Goal: Task Accomplishment & Management: Manage account settings

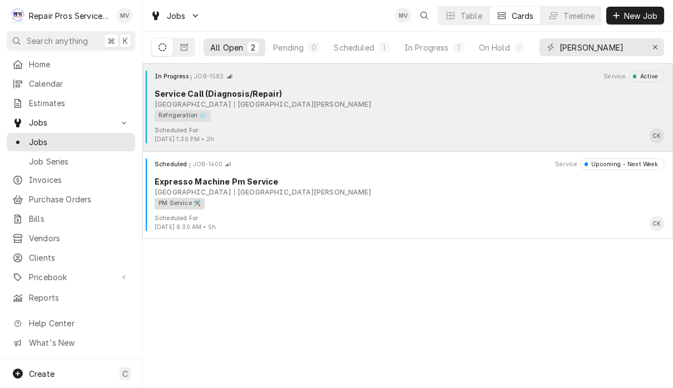
type input "Marr"
click at [432, 130] on div "Scheduled For: Sep 23rd, 2025 - 1:30 PM • 2h CK" at bounding box center [408, 135] width 522 height 18
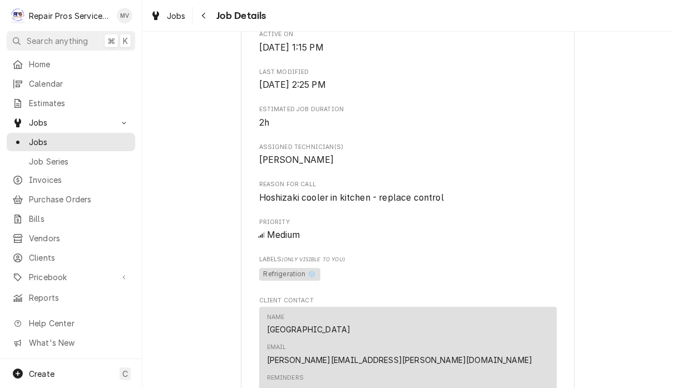
scroll to position [649, 0]
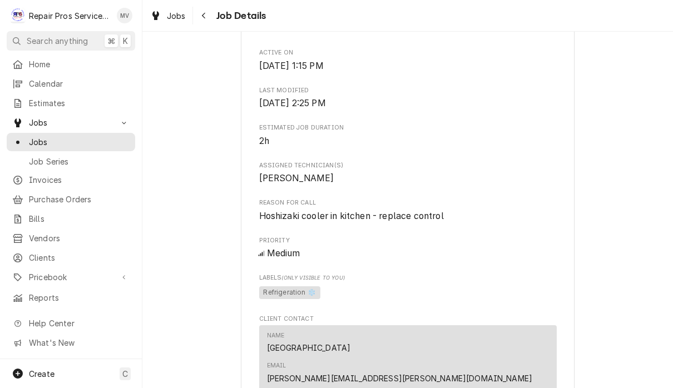
click at [494, 234] on div "Roopairs Job ID JOB-1582 Date Received Sep 23, 2025 Service Type Service Call (…" at bounding box center [408, 18] width 298 height 1037
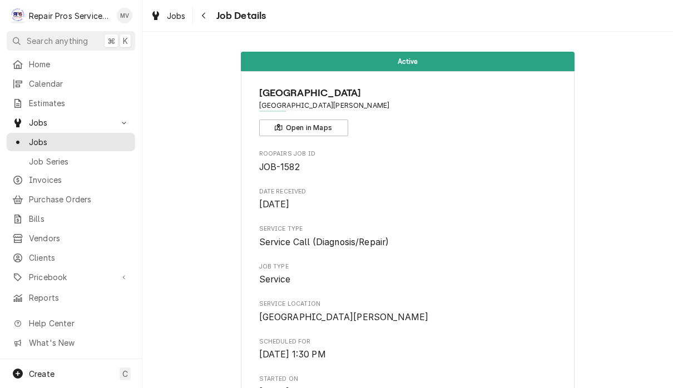
scroll to position [0, 0]
click at [181, 20] on span "Jobs" at bounding box center [176, 16] width 19 height 12
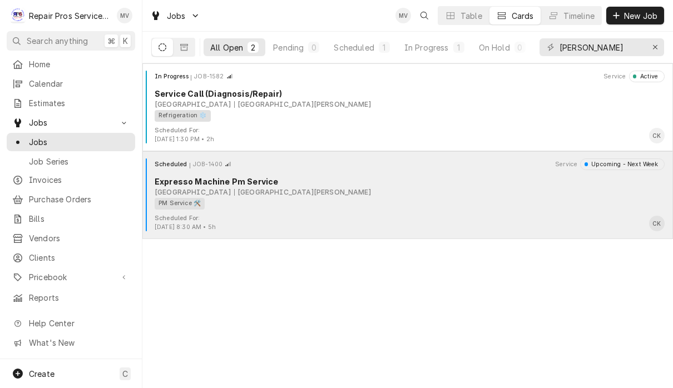
click at [464, 208] on div "PM Service 🛠️" at bounding box center [406, 204] width 502 height 12
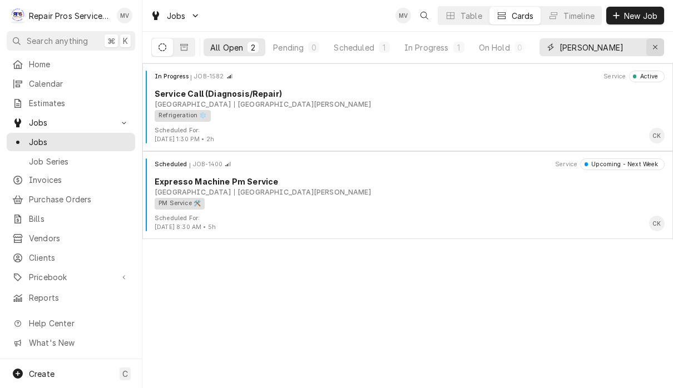
click at [654, 42] on div "Erase input" at bounding box center [655, 47] width 11 height 11
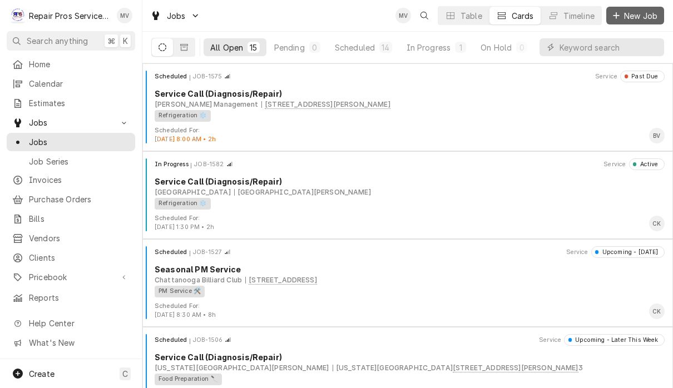
click at [639, 16] on span "New Job" at bounding box center [641, 16] width 38 height 12
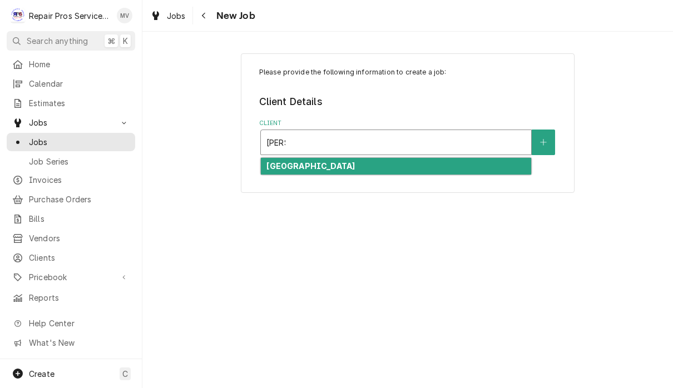
click at [430, 165] on div "[GEOGRAPHIC_DATA]" at bounding box center [396, 166] width 270 height 17
type input "marr"
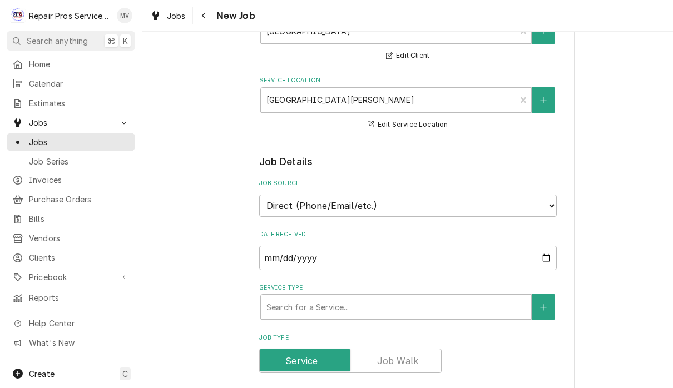
scroll to position [128, 0]
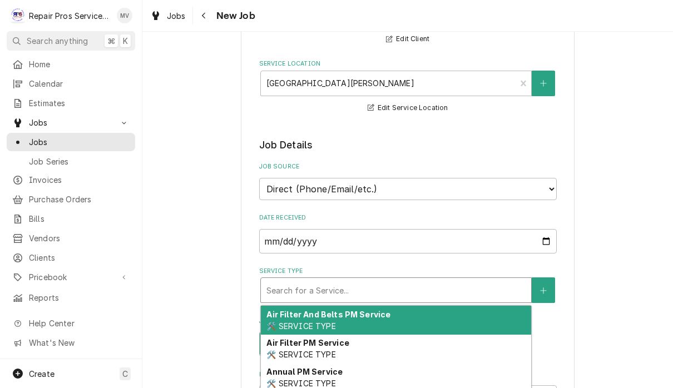
type textarea "x"
type input "d"
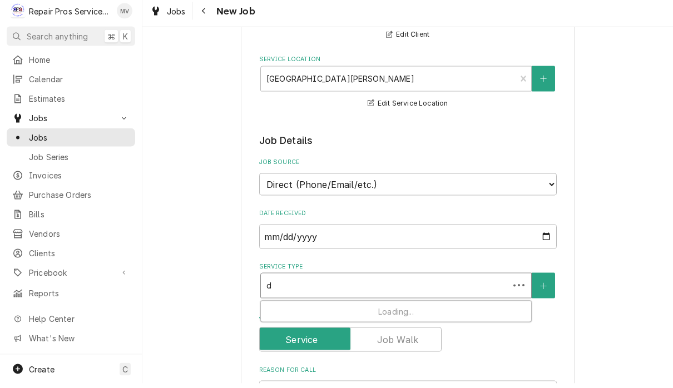
type textarea "x"
type input "di"
type textarea "x"
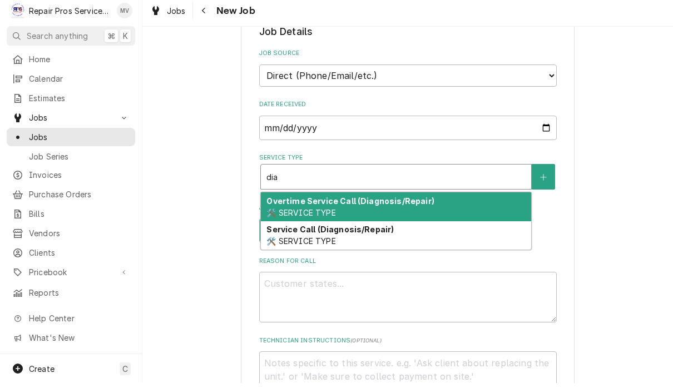
scroll to position [251, 0]
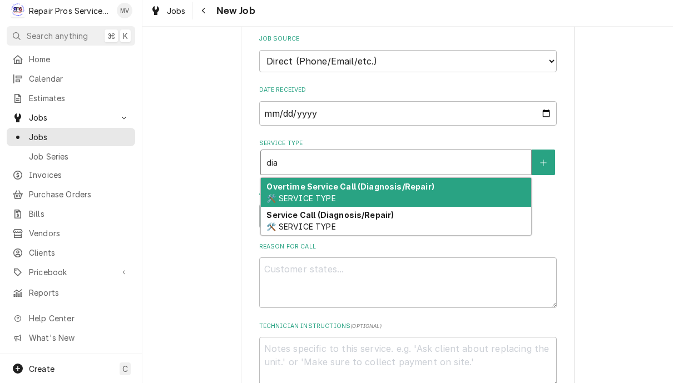
click at [416, 214] on div "Service Call (Diagnosis/Repair) 🛠️ SERVICE TYPE" at bounding box center [396, 226] width 270 height 29
type input "dia"
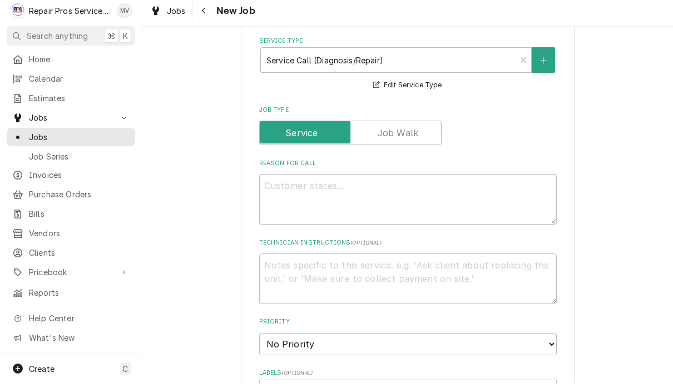
scroll to position [354, 0]
click at [411, 196] on textarea "Reason For Call" at bounding box center [408, 204] width 298 height 51
type textarea "x"
type textarea "O"
type textarea "x"
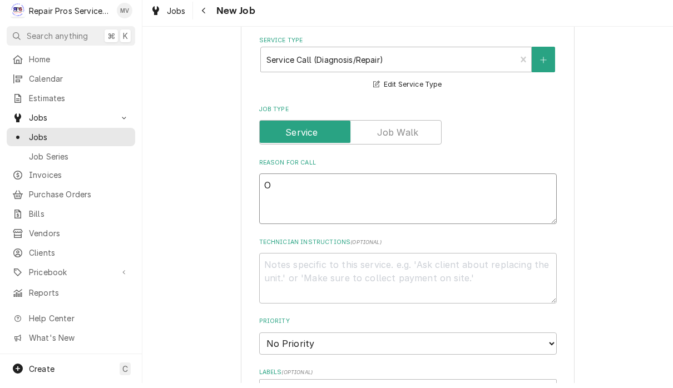
type textarea "Om"
type textarea "x"
type textarea "O"
type textarea "x"
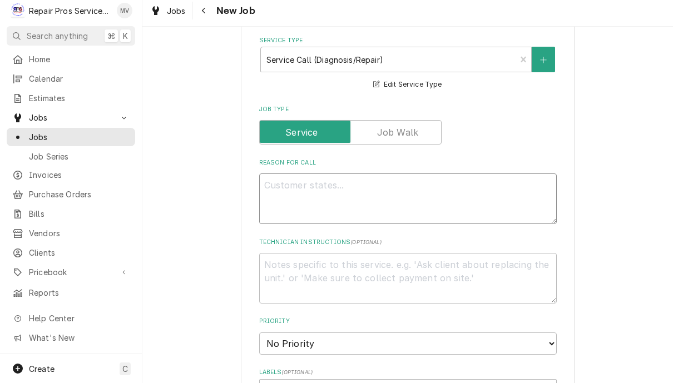
type textarea "I"
type textarea "x"
type textarea "In"
type textarea "x"
type textarea "Ins"
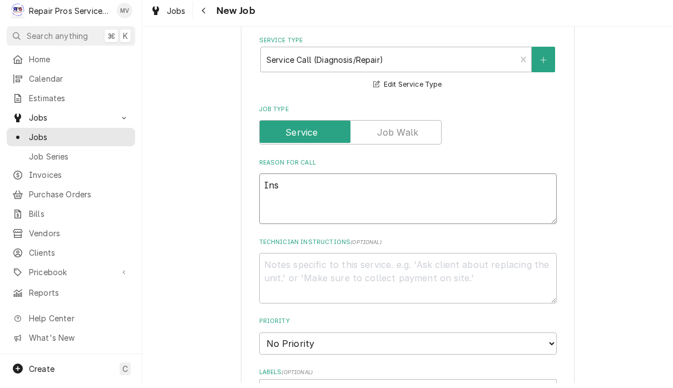
type textarea "x"
type textarea "Insta"
type textarea "x"
type textarea "Instal"
type textarea "x"
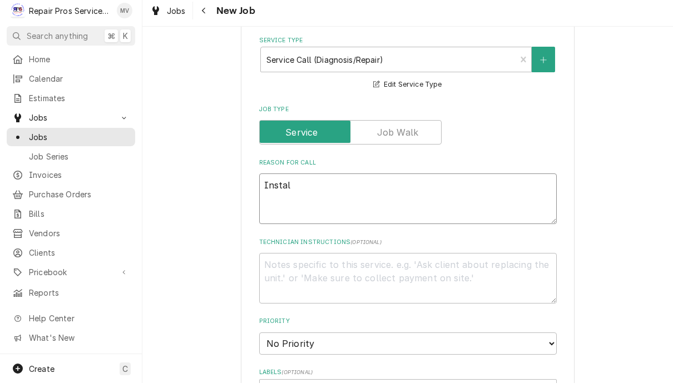
type textarea "Install"
type textarea "x"
type textarea "Install"
type textarea "x"
type textarea "Install w"
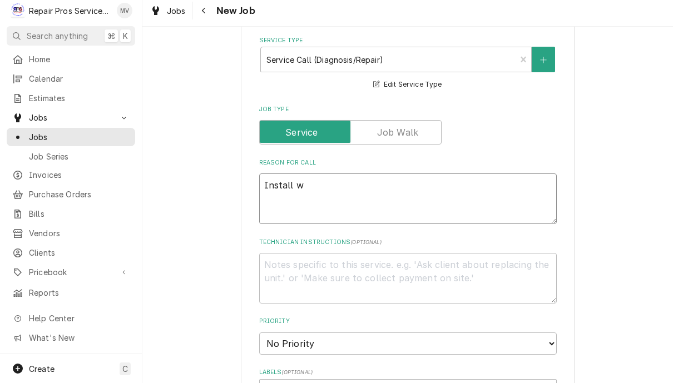
type textarea "x"
type textarea "Install wa"
type textarea "x"
type textarea "Install waa"
type textarea "x"
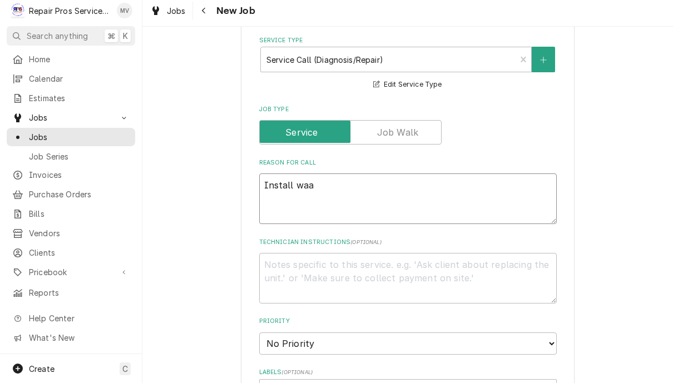
type textarea "Install waat"
type textarea "x"
type textarea "Install waate"
type textarea "x"
type textarea "Install waater"
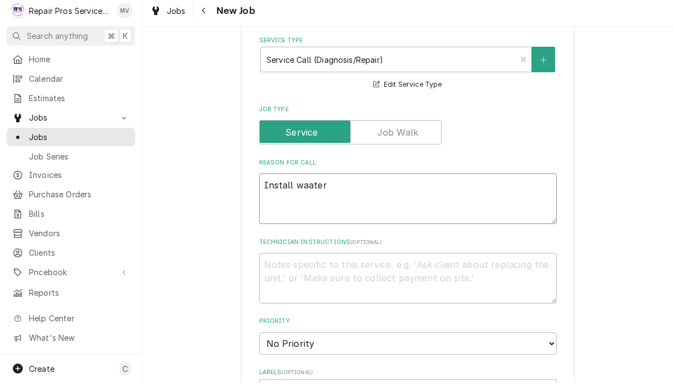
type textarea "x"
type textarea "Install water"
type textarea "x"
type textarea "Install water"
type textarea "x"
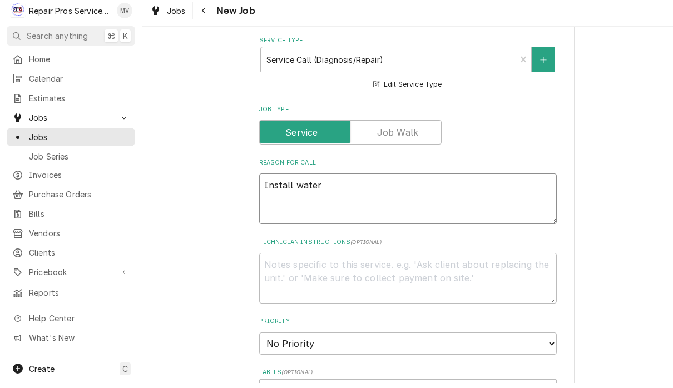
type textarea "Install water f"
type textarea "x"
type textarea "Install water fi"
type textarea "x"
type textarea "Install water fil"
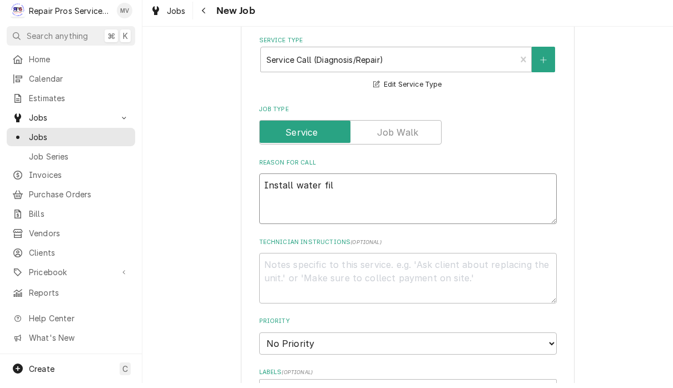
type textarea "x"
type textarea "Install water filt"
type textarea "x"
type textarea "Install water filte"
type textarea "x"
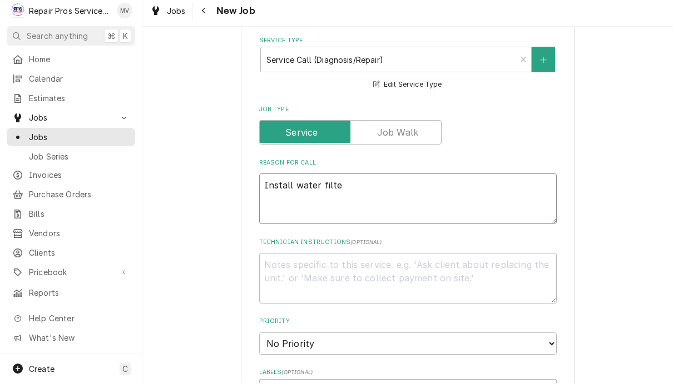
type textarea "Install water filter"
type textarea "x"
type textarea "Install water filters"
type textarea "x"
type textarea "Install water filters"
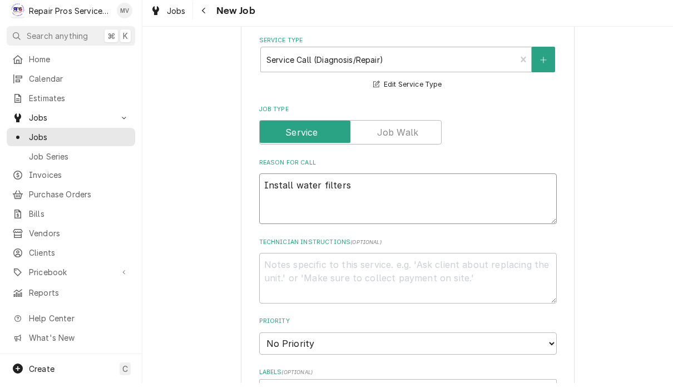
type textarea "x"
type textarea "Install water filters o"
type textarea "x"
type textarea "Install water filters on"
type textarea "x"
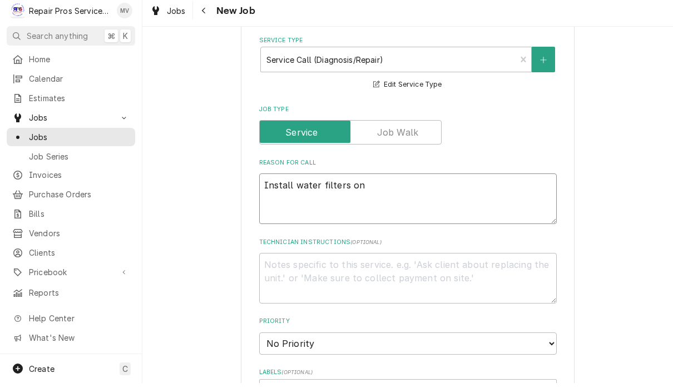
type textarea "Install water filters on"
type textarea "x"
type textarea "Install water filters on i"
type textarea "x"
type textarea "Install water filters on ic"
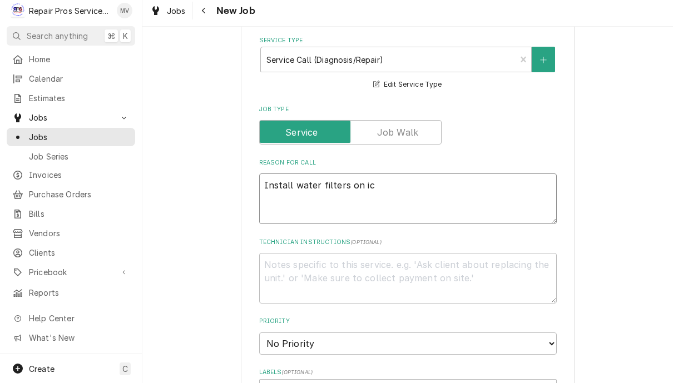
type textarea "x"
type textarea "Install water filters on ice"
type textarea "x"
type textarea "Install water filters on ice"
type textarea "x"
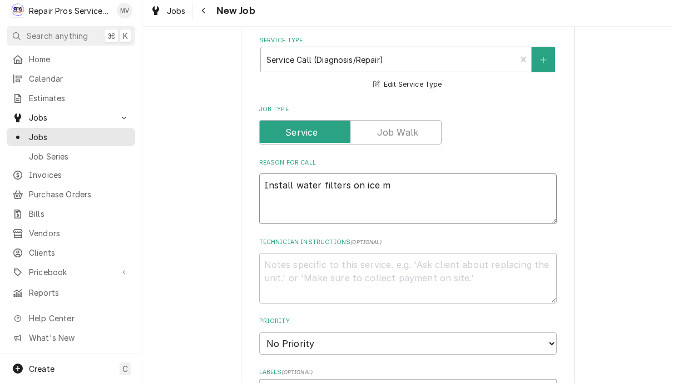
type textarea "Install water filters on ice ma"
type textarea "x"
type textarea "Install water filters on ice mac"
type textarea "x"
type textarea "Install water filters on ice maci"
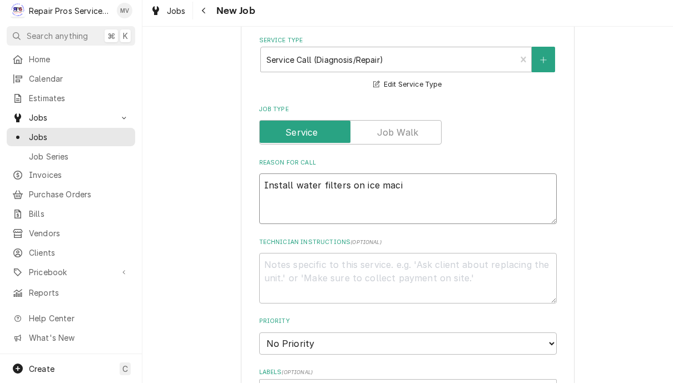
type textarea "x"
type textarea "Install water filters on ice macin"
type textarea "x"
type textarea "Install water filters on ice macine"
type textarea "x"
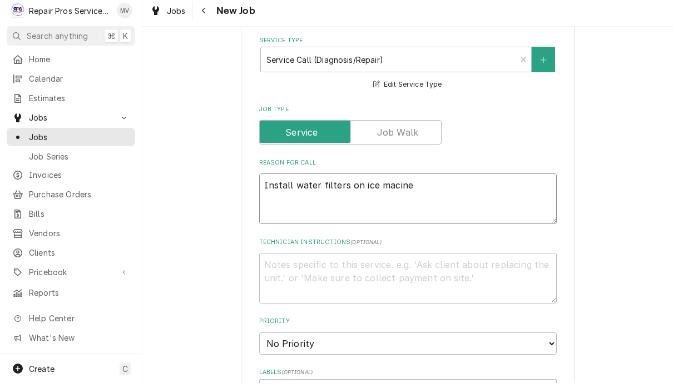
type textarea "Install water filters on ice macin"
type textarea "x"
type textarea "Install water filters on ice maci"
type textarea "x"
type textarea "Install water filters on ice mac"
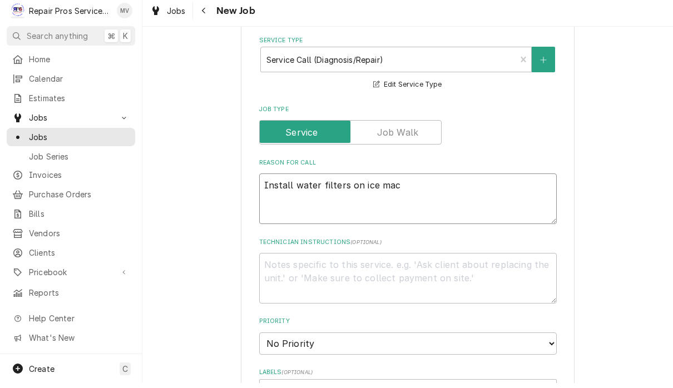
type textarea "x"
type textarea "Install water filters on ice mach"
type textarea "x"
type textarea "Install water filters on ice machi"
type textarea "x"
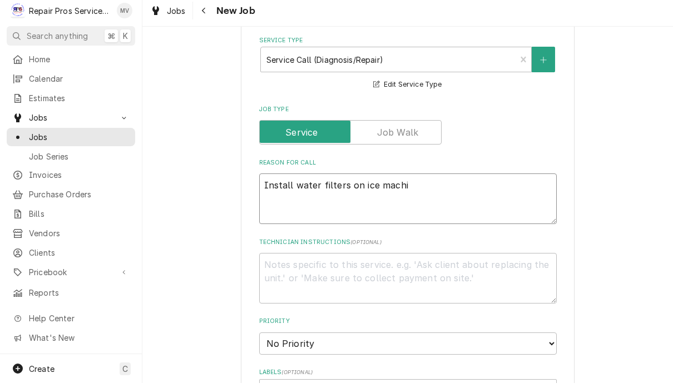
type textarea "Install water filters on ice machin"
type textarea "x"
type textarea "Install water filters on ice machine"
type textarea "x"
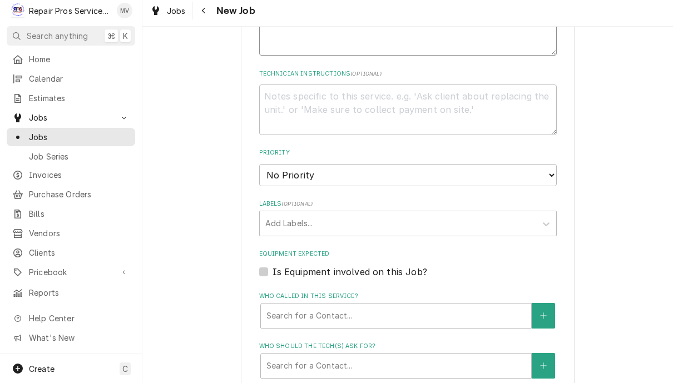
scroll to position [531, 0]
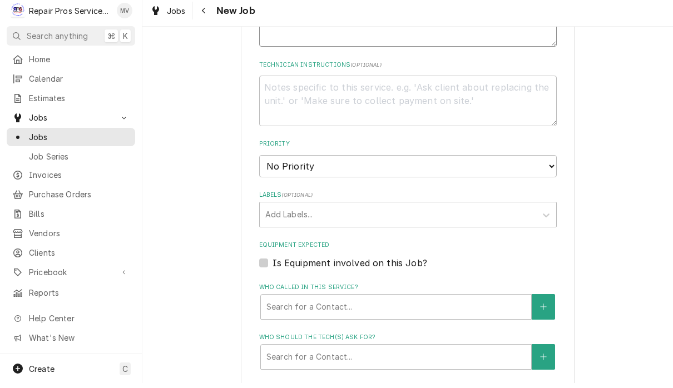
type textarea "Install water filters on ice machine"
click at [443, 160] on select "No Priority Urgent High Medium Low" at bounding box center [408, 171] width 298 height 22
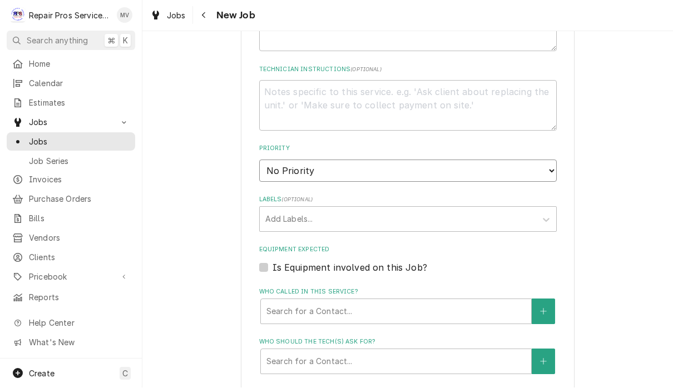
select select "3"
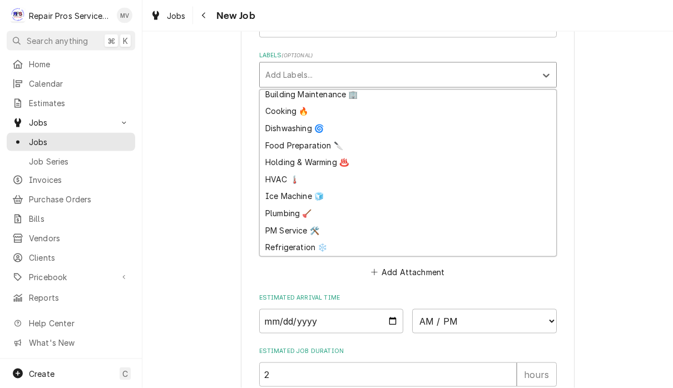
scroll to position [683, 0]
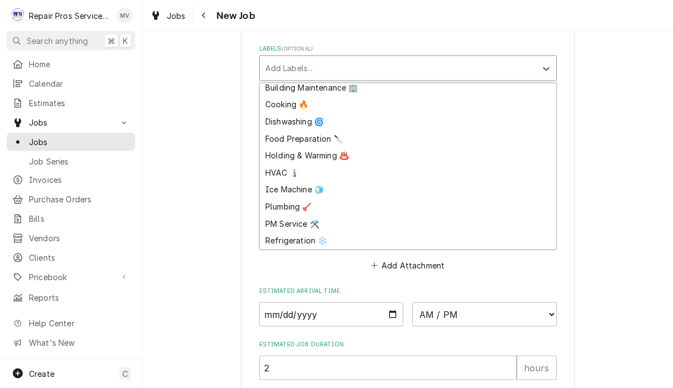
click at [307, 182] on div "Ice Machine 🧊" at bounding box center [408, 189] width 297 height 17
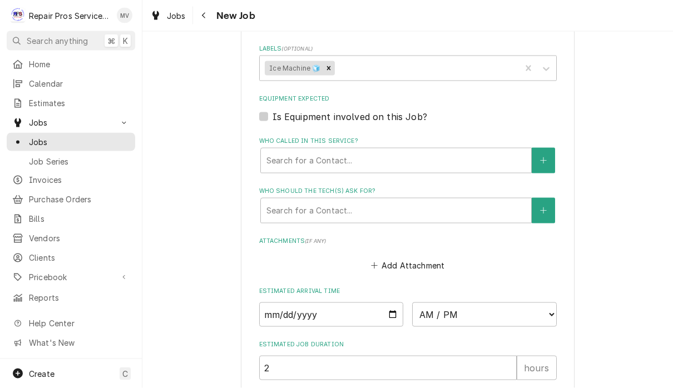
click at [305, 187] on label "Who should the tech(s) ask for?" at bounding box center [408, 191] width 298 height 9
type textarea "x"
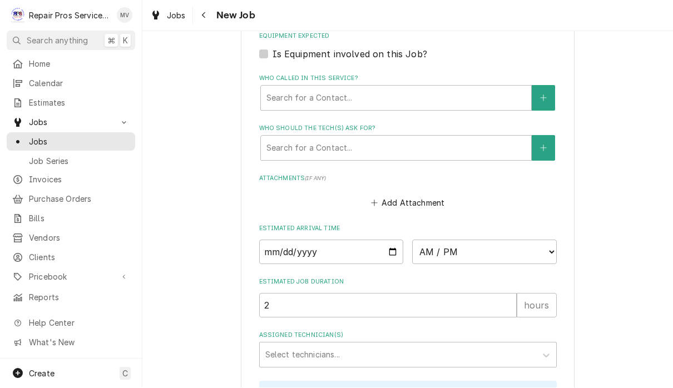
scroll to position [768, 0]
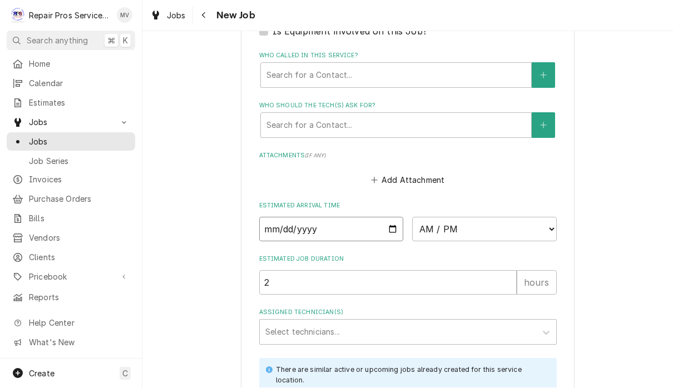
click at [361, 218] on input "Date" at bounding box center [331, 230] width 145 height 24
type input "2025-09-23"
type textarea "x"
click at [430, 218] on select "AM / PM 6:00 AM 6:15 AM 6:30 AM 6:45 AM 7:00 AM 7:15 AM 7:30 AM 7:45 AM 8:00 AM…" at bounding box center [484, 230] width 145 height 24
select select "14:45:00"
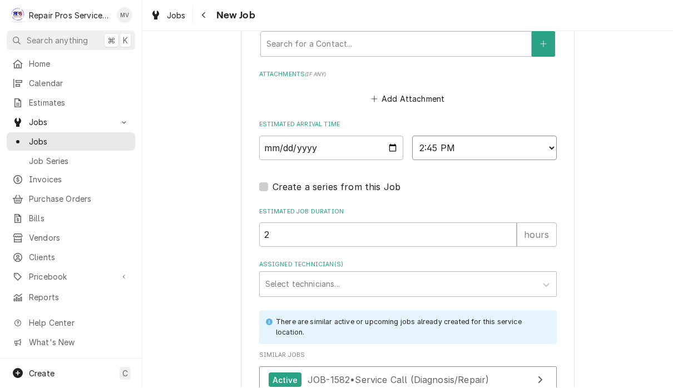
scroll to position [871, 0]
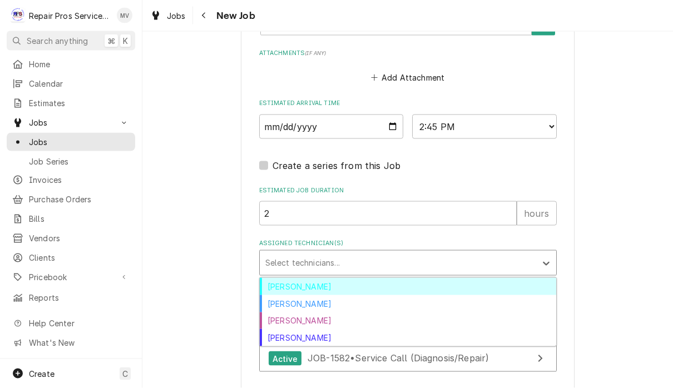
click at [312, 295] on div "Caleb Kvale" at bounding box center [408, 303] width 297 height 17
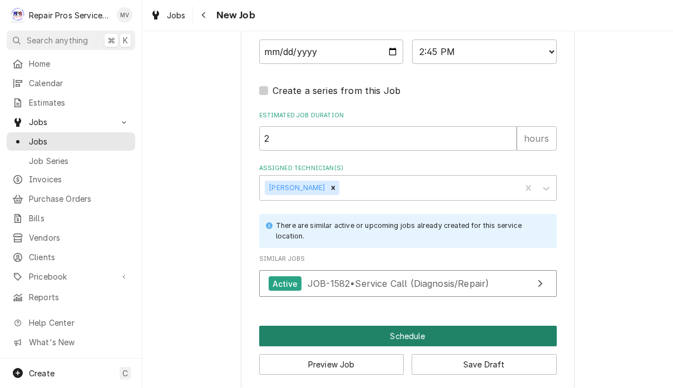
click at [447, 332] on button "Schedule" at bounding box center [408, 337] width 298 height 21
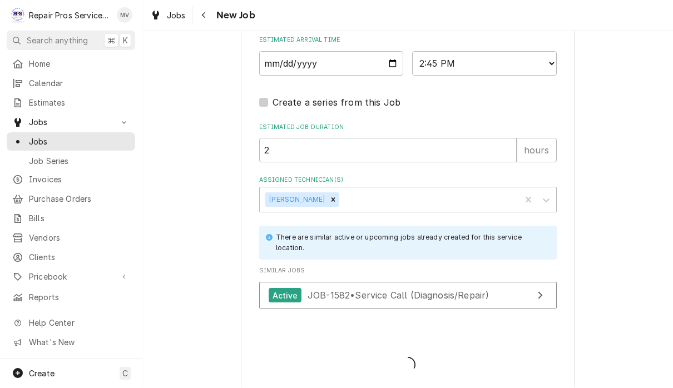
type textarea "x"
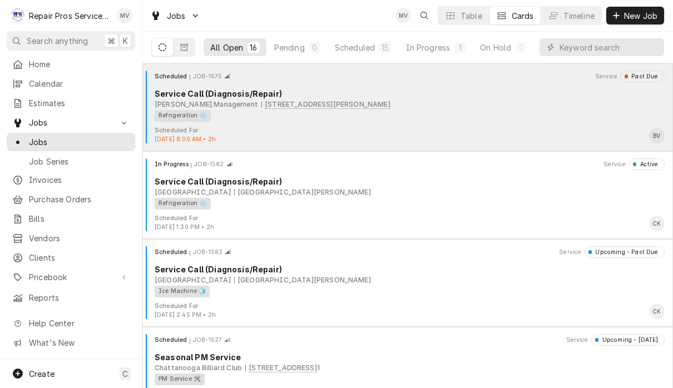
click at [468, 118] on div "Refrigeration ❄️" at bounding box center [406, 116] width 502 height 12
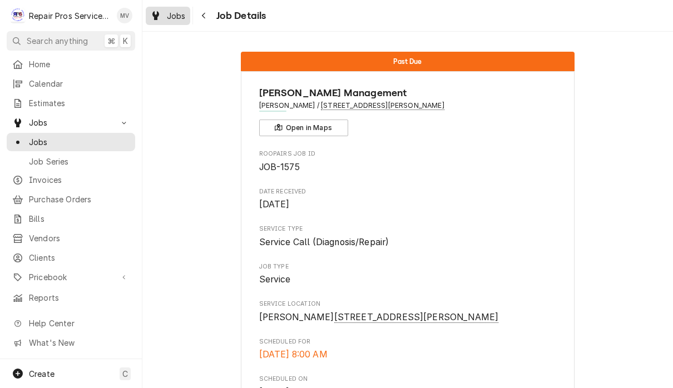
click at [170, 8] on link "Jobs" at bounding box center [168, 16] width 45 height 18
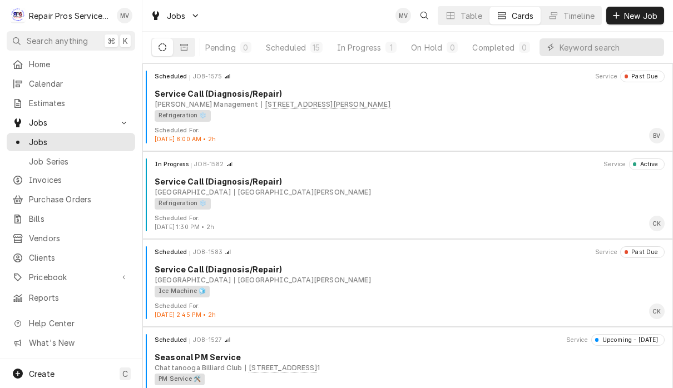
scroll to position [0, 68]
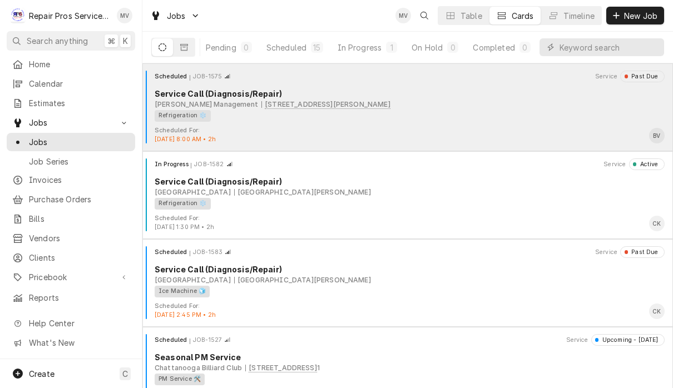
click at [480, 129] on div "Scheduled For: [DATE] 8:00 AM • 2h BV" at bounding box center [408, 135] width 522 height 18
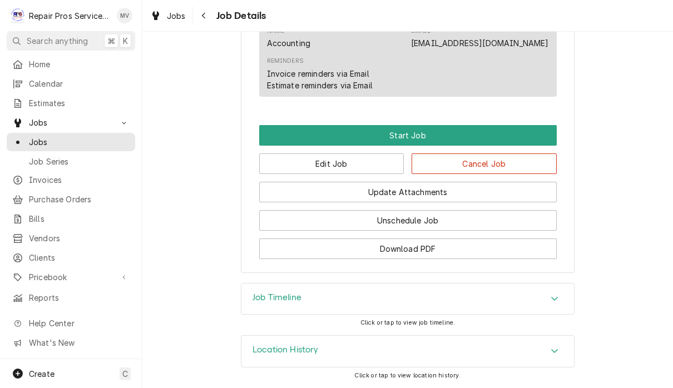
scroll to position [643, 0]
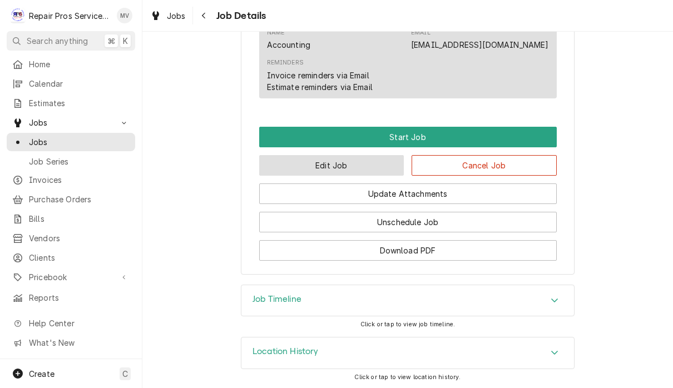
click at [368, 169] on button "Edit Job" at bounding box center [331, 165] width 145 height 21
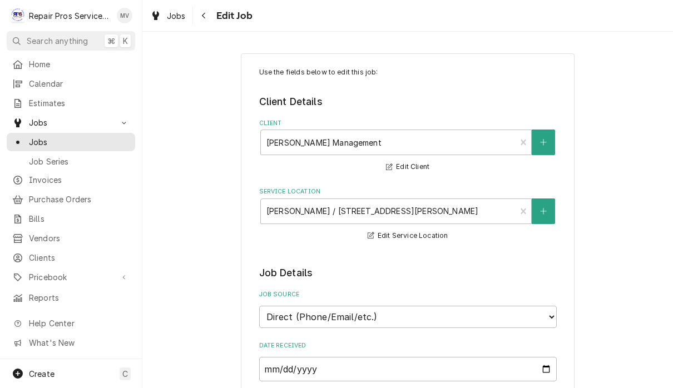
type textarea "x"
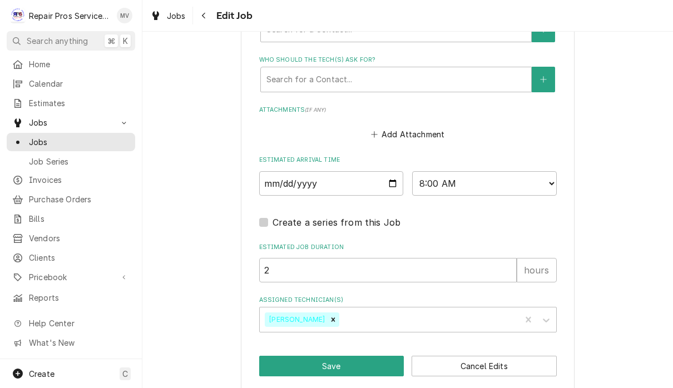
scroll to position [813, 0]
click at [299, 172] on input "[DATE]" at bounding box center [331, 184] width 145 height 24
type input "[DATE]"
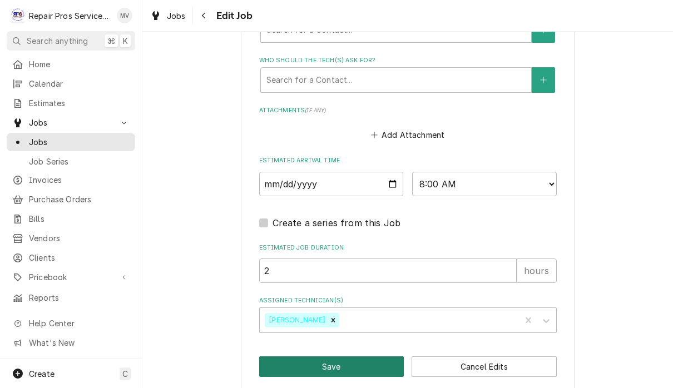
click at [347, 357] on button "Save" at bounding box center [331, 367] width 145 height 21
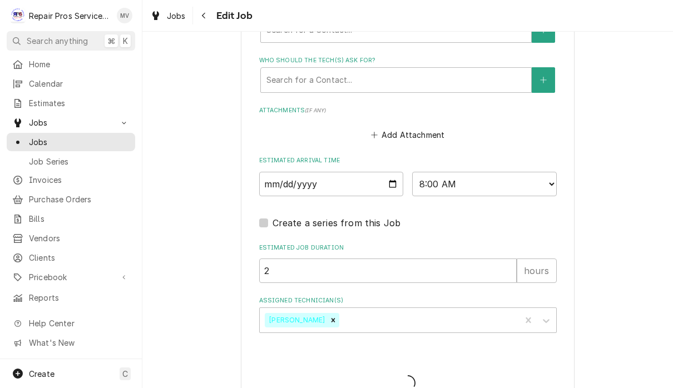
type textarea "x"
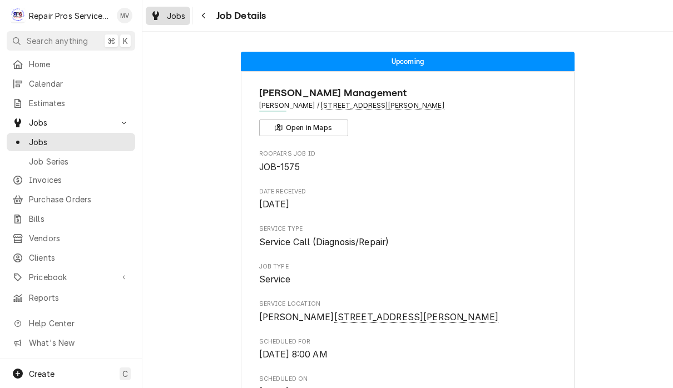
click at [166, 13] on div "Jobs" at bounding box center [168, 16] width 40 height 14
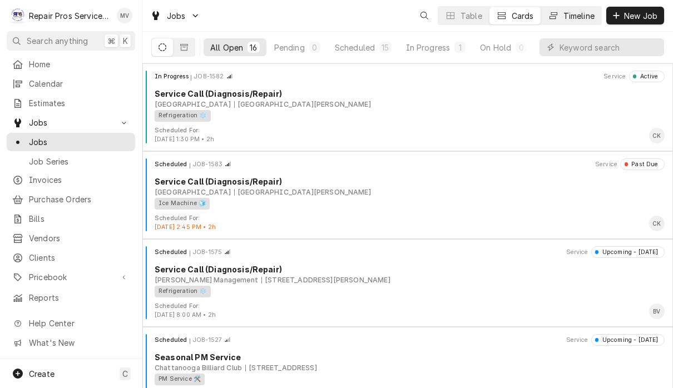
click at [574, 20] on div "Timeline" at bounding box center [579, 16] width 31 height 12
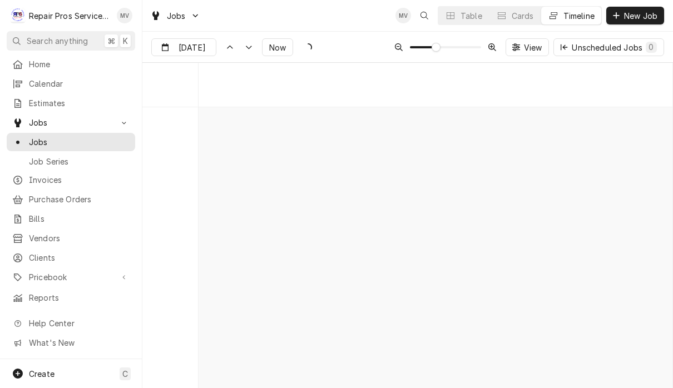
scroll to position [6009, 0]
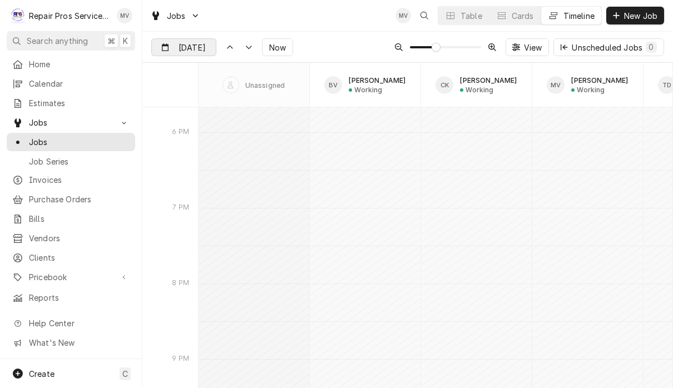
click at [204, 42] on div "Dynamic Content Wrapper" at bounding box center [208, 48] width 16 height 18
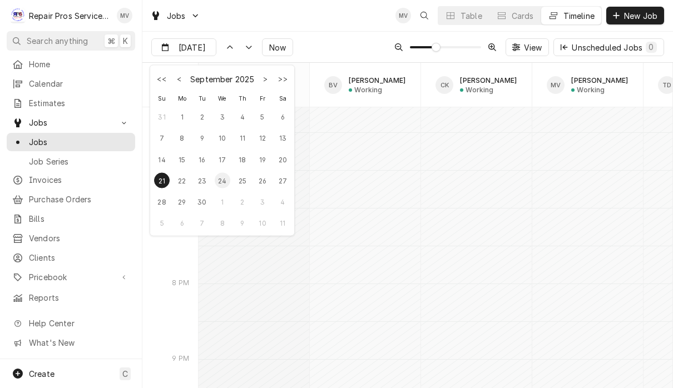
click at [226, 188] on div "24" at bounding box center [223, 181] width 16 height 16
type input "Sep 24"
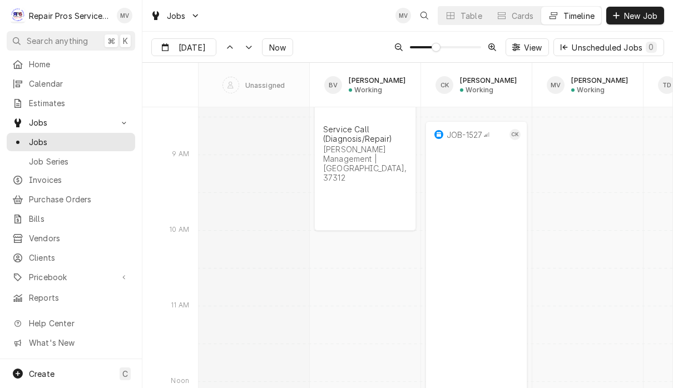
scroll to position [10702, 0]
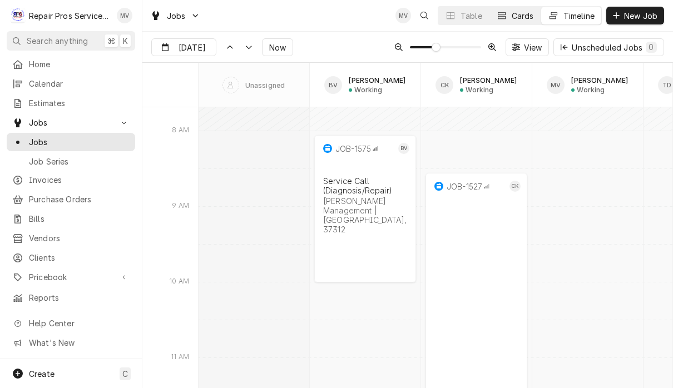
click at [523, 14] on div "Cards" at bounding box center [523, 16] width 22 height 12
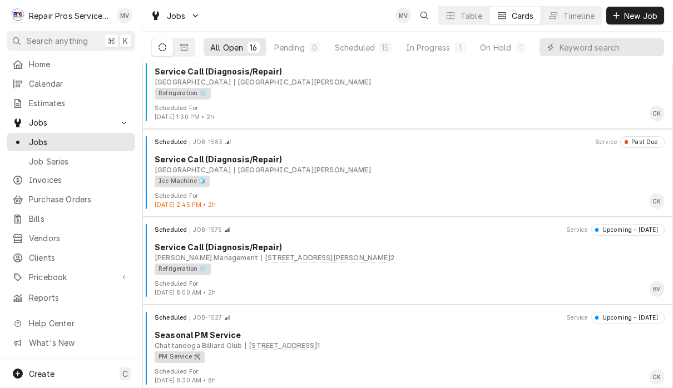
scroll to position [24, 0]
